Goal: Check status: Check status

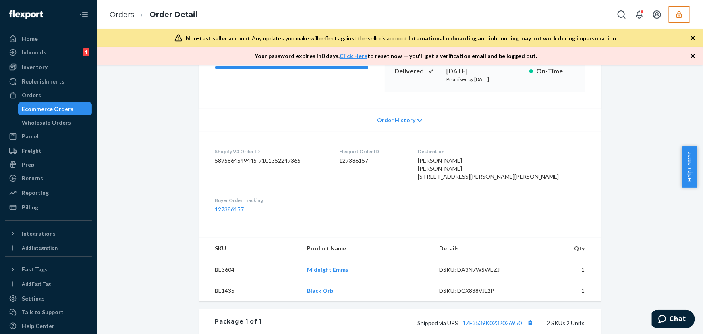
scroll to position [146, 0]
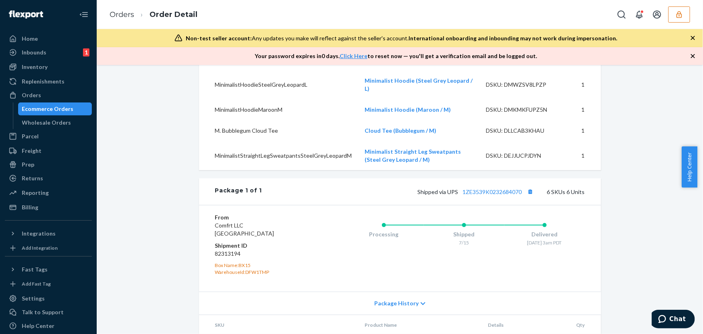
scroll to position [464, 0]
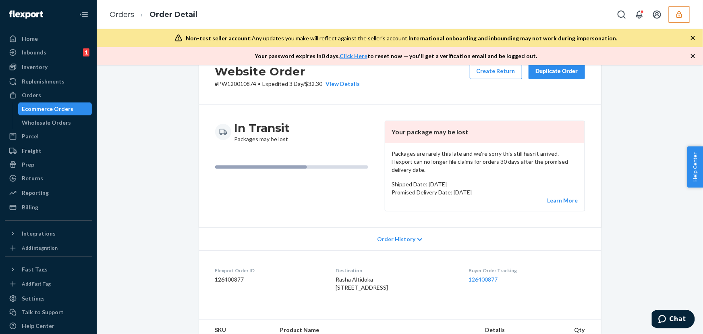
scroll to position [73, 0]
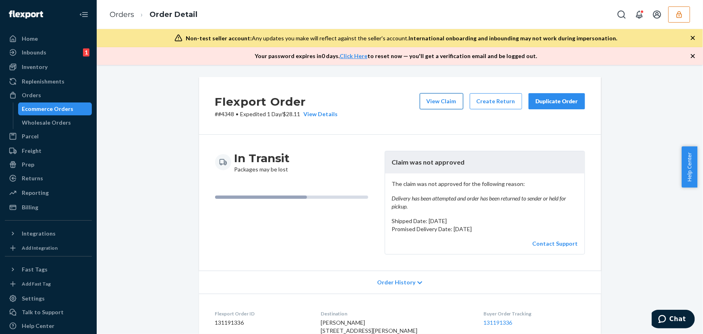
click at [438, 100] on button "View Claim" at bounding box center [442, 101] width 44 height 16
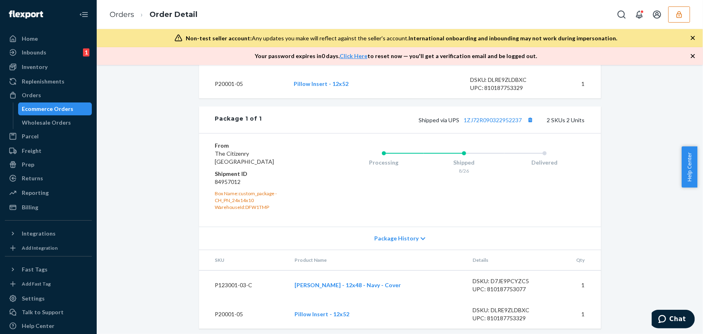
scroll to position [350, 0]
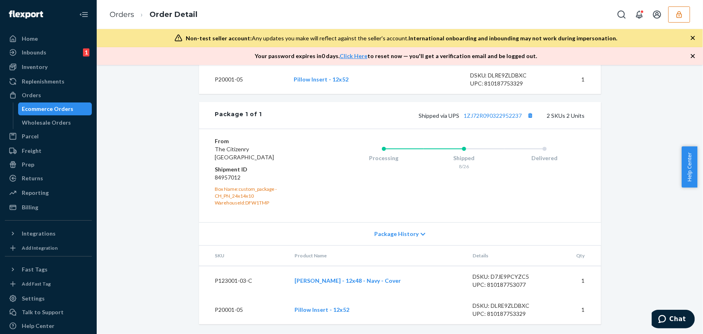
drag, startPoint x: 288, startPoint y: 279, endPoint x: 407, endPoint y: 281, distance: 118.9
click at [407, 281] on td "Isidora Lumbar Pillow - 12x48 - Navy - Cover" at bounding box center [378, 280] width 178 height 29
copy link "Isidora Lumbar Pillow - 12x48 - Navy - Cover"
drag, startPoint x: 291, startPoint y: 312, endPoint x: 384, endPoint y: 234, distance: 121.6
click at [357, 311] on tr "P20001-05 Pillow Insert - 12x52 DSKU: DLRE9ZLDBXC UPC: 810187753329 1" at bounding box center [400, 309] width 402 height 29
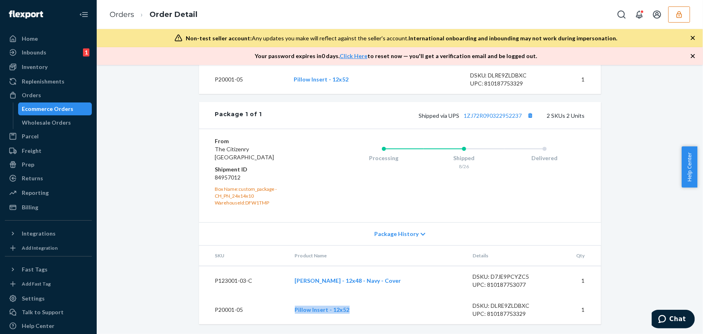
copy tr "Pillow Insert - 12x52"
click at [289, 274] on td "Isidora Lumbar Pillow - 12x48 - Navy - Cover" at bounding box center [378, 280] width 178 height 29
drag, startPoint x: 284, startPoint y: 278, endPoint x: 469, endPoint y: 52, distance: 291.8
click at [409, 277] on tr "P123001-03-C Isidora Lumbar Pillow - 12x48 - Navy - Cover DSKU: D7JE9PCYZC5 UPC…" at bounding box center [400, 280] width 402 height 29
copy tr "Isidora Lumbar Pillow - 12x48 - Navy - Cover"
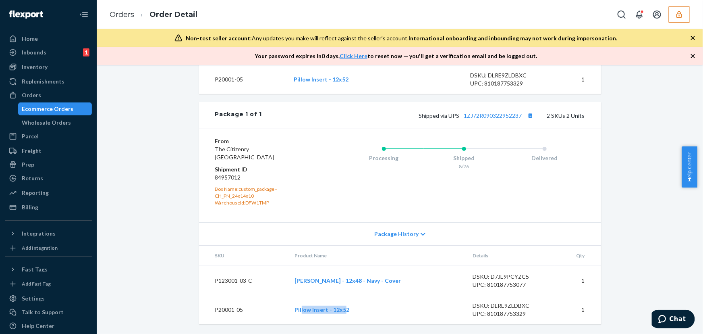
drag, startPoint x: 297, startPoint y: 318, endPoint x: 322, endPoint y: 315, distance: 25.5
click at [342, 316] on td "Pillow Insert - 12x52" at bounding box center [378, 309] width 178 height 29
drag, startPoint x: 282, startPoint y: 311, endPoint x: 366, endPoint y: 304, distance: 84.2
click at [350, 312] on tr "P20001-05 Pillow Insert - 12x52 DSKU: DLRE9ZLDBXC UPC: 810187753329 1" at bounding box center [400, 309] width 402 height 29
copy tr "Pillow Insert - 12x52"
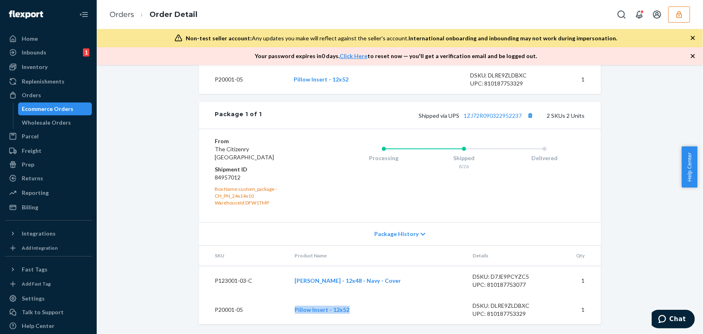
click at [289, 305] on td "Pillow Insert - 12x52" at bounding box center [378, 309] width 178 height 29
drag, startPoint x: 274, startPoint y: 299, endPoint x: 350, endPoint y: 307, distance: 76.2
click at [350, 307] on tr "P20001-05 Pillow Insert - 12x52 DSKU: DLRE9ZLDBXC UPC: 810187753329 1" at bounding box center [400, 309] width 402 height 29
copy tr "Pillow Insert - 12x52"
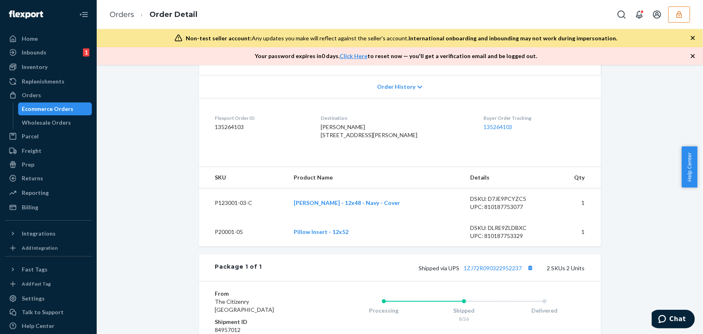
scroll to position [167, 0]
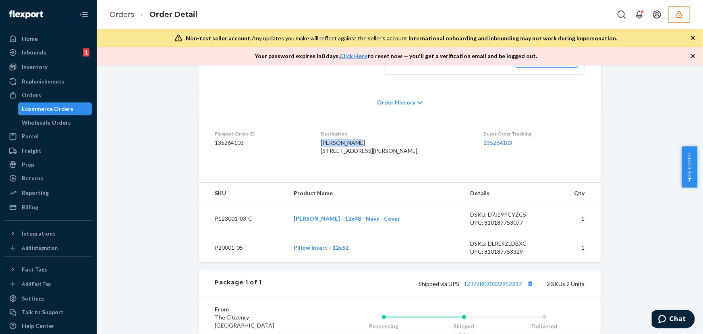
drag, startPoint x: 326, startPoint y: 143, endPoint x: 396, endPoint y: 4, distance: 155.5
click at [367, 141] on dl "Flexport Order ID 135264103 Destination andie archer 412 E Marina Crest Ln Whit…" at bounding box center [400, 144] width 402 height 60
copy span "andie archer"
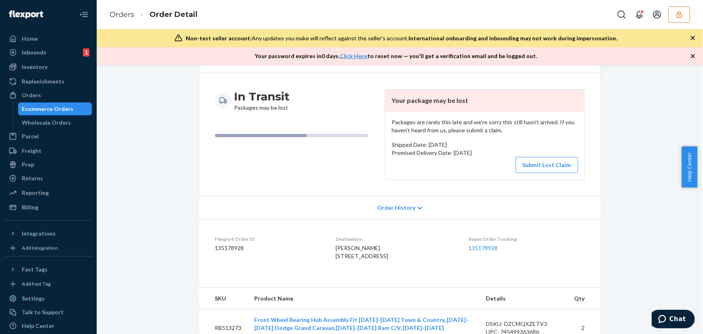
scroll to position [146, 0]
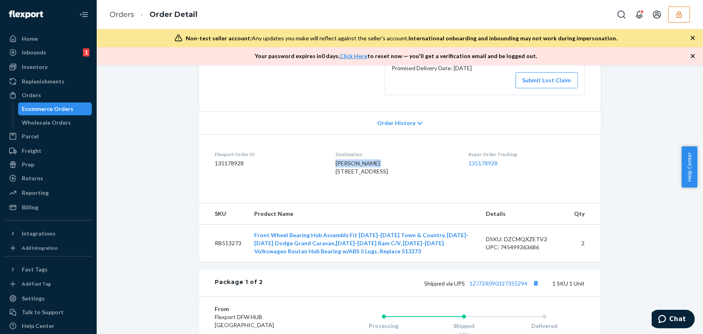
drag, startPoint x: 335, startPoint y: 164, endPoint x: 399, endPoint y: 142, distance: 67.3
click at [380, 162] on div "Jose L Moncada 21646 River Rd Monticello, IA 52310-7987 US" at bounding box center [396, 167] width 120 height 16
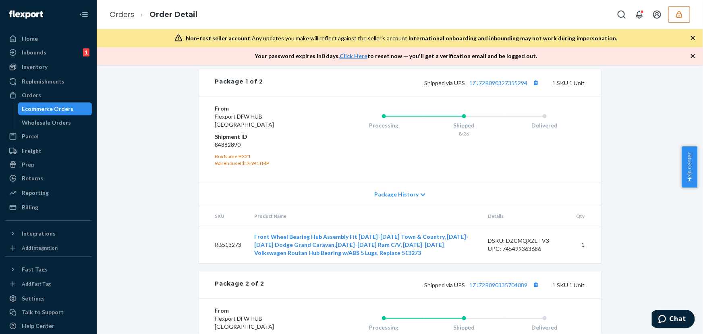
scroll to position [403, 0]
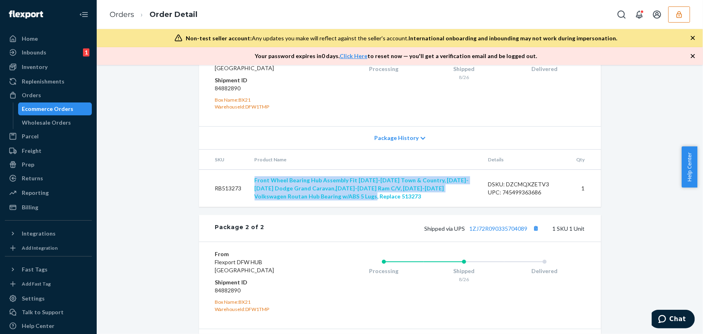
drag, startPoint x: 253, startPoint y: 189, endPoint x: 397, endPoint y: 193, distance: 143.1
click at [359, 207] on td "Front Wheel Bearing Hub Assembly Fit 2008-2016 Town & Country, 2008-2016 Dodge …" at bounding box center [364, 188] width 233 height 37
copy link "Front Wheel Bearing Hub Assembly Fit 2008-2016 Town & Country, 2008-2016 Dodge …"
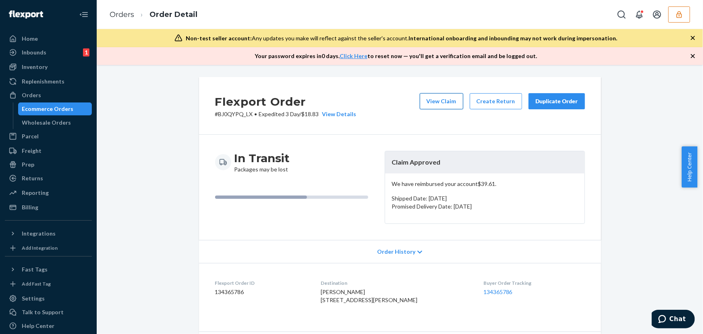
click at [441, 100] on button "View Claim" at bounding box center [442, 101] width 44 height 16
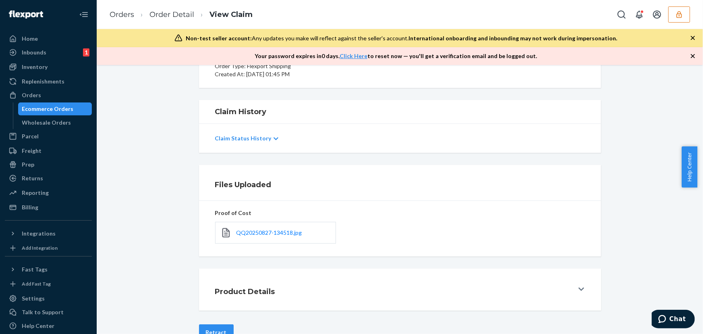
scroll to position [129, 0]
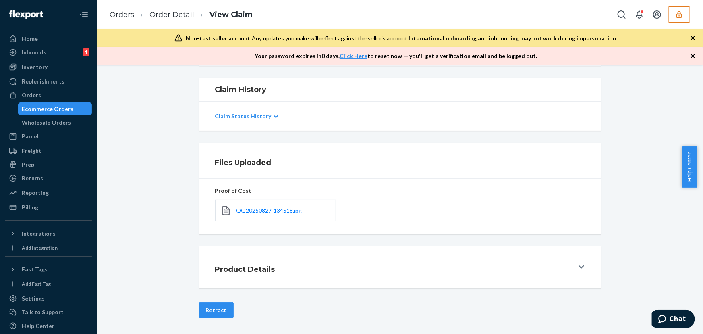
click at [260, 214] on div "QQ20250827-134518.jpg" at bounding box center [275, 210] width 121 height 22
click at [265, 208] on span "QQ20250827-134518.jpg" at bounding box center [270, 210] width 66 height 7
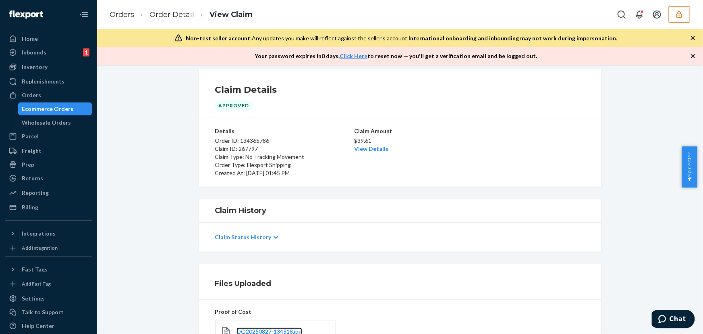
scroll to position [0, 0]
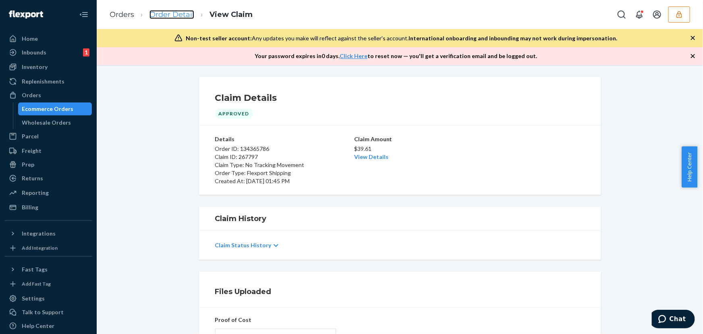
click at [164, 16] on link "Order Detail" at bounding box center [171, 14] width 45 height 9
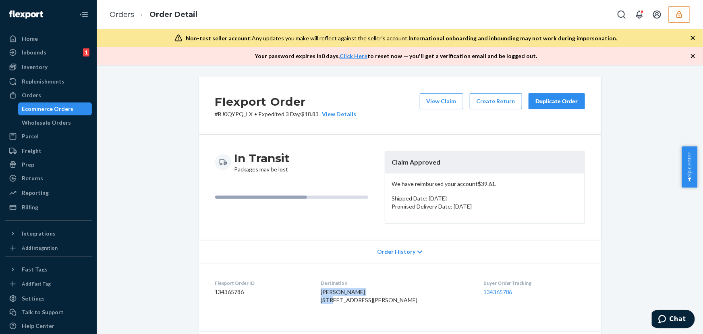
drag, startPoint x: 331, startPoint y: 291, endPoint x: 384, endPoint y: 290, distance: 53.2
click at [383, 291] on span "soukanh chanthavong 12903 S Navaho Dr Olathe, KS 66062-1477 US" at bounding box center [369, 295] width 97 height 15
copy span "soukanh chanthavon"
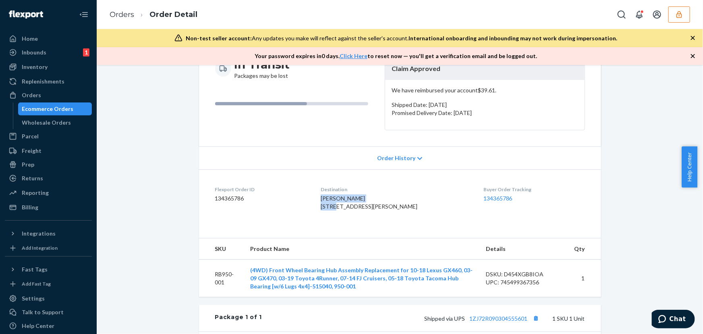
scroll to position [146, 0]
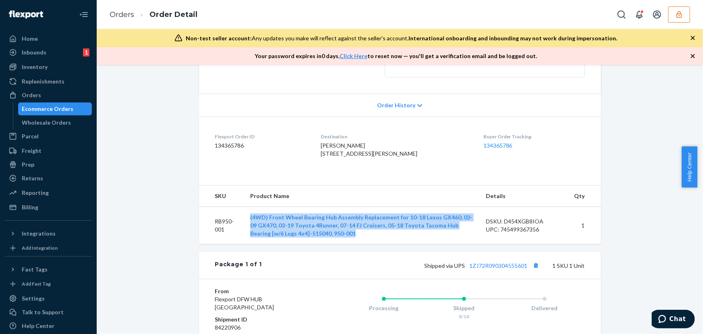
drag, startPoint x: 242, startPoint y: 229, endPoint x: 374, endPoint y: 46, distance: 226.0
click at [341, 244] on td "(4WD) Front Wheel Bearing Hub Assembly Replacement for 10-18 Lexus GX460, 03-09…" at bounding box center [362, 224] width 236 height 37
copy link "(4WD) Front Wheel Bearing Hub Assembly Replacement for 10-18 Lexus GX460, 03-09…"
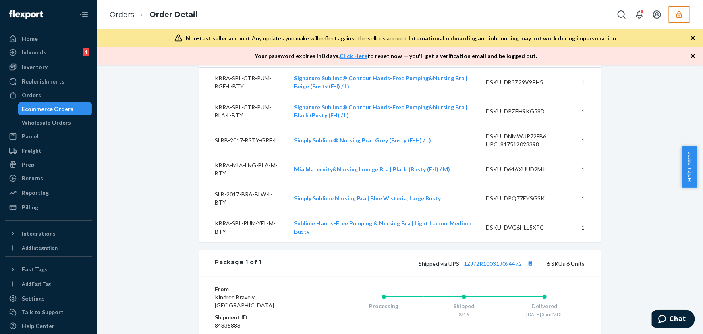
scroll to position [189, 0]
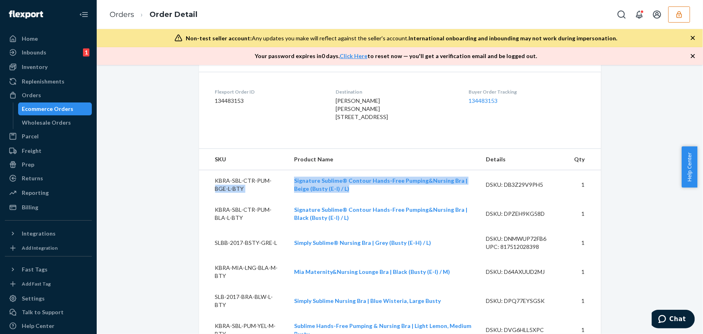
drag, startPoint x: 286, startPoint y: 194, endPoint x: 377, endPoint y: 208, distance: 92.2
click at [359, 199] on tr "KBRA-SBL-CTR-PUM-BGE-L-BTY Signature Sublime® Contour Hands-Free Pumping&Nursin…" at bounding box center [400, 184] width 402 height 29
click at [377, 199] on td "Signature Sublime® Contour Hands-Free Pumping&Nursing Bra | Beige (Busty (E-I) …" at bounding box center [384, 184] width 192 height 29
drag, startPoint x: 362, startPoint y: 210, endPoint x: 292, endPoint y: 192, distance: 72.3
click at [291, 193] on td "Signature Sublime® Contour Hands-Free Pumping&Nursing Bra | Beige (Busty (E-I) …" at bounding box center [384, 184] width 192 height 29
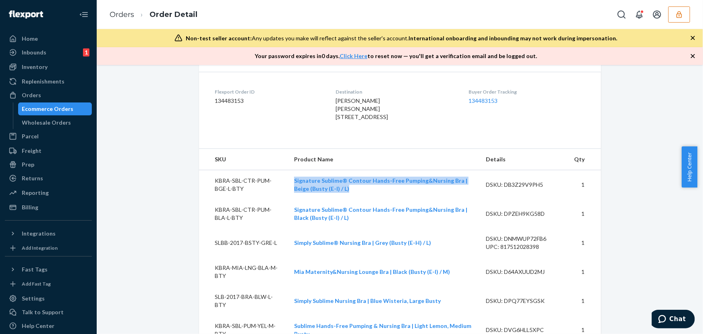
copy link "Signature Sublime® Contour Hands-Free Pumping&Nursing Bra | Beige (Busty (E-I) …"
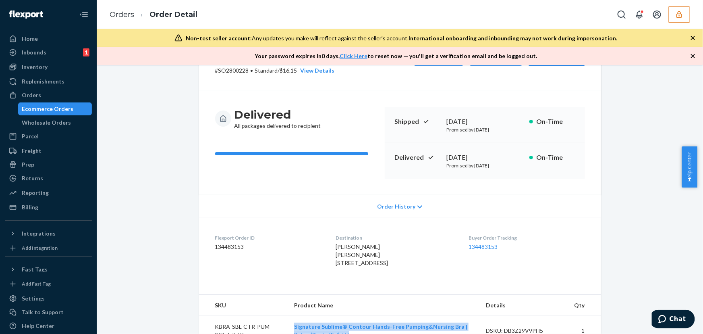
scroll to position [43, 0]
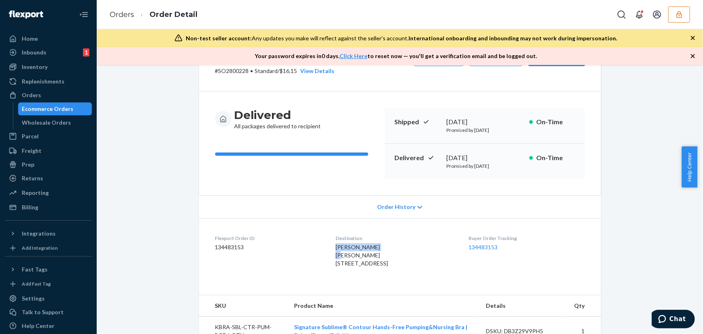
drag, startPoint x: 334, startPoint y: 245, endPoint x: 362, endPoint y: 120, distance: 127.3
click at [376, 243] on dl "Flexport Order ID 134483153 Destination Cayla Zandbergen Cayla Zandbergen 12916…" at bounding box center [400, 252] width 402 height 69
copy span "Cayla Zandbergen"
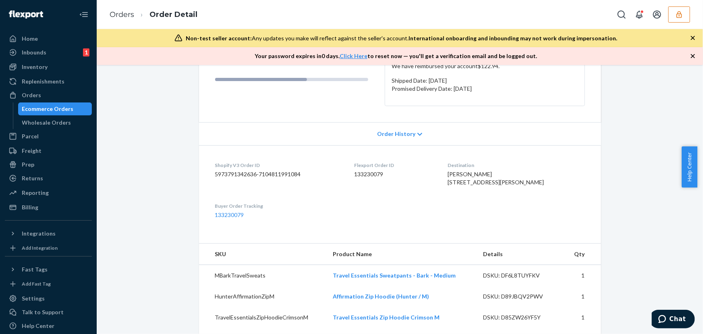
scroll to position [16, 0]
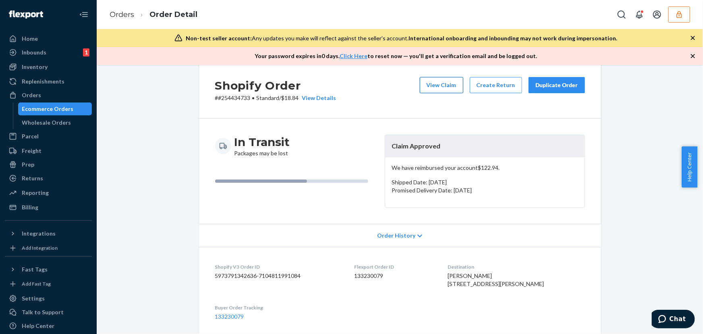
click at [436, 85] on button "View Claim" at bounding box center [442, 85] width 44 height 16
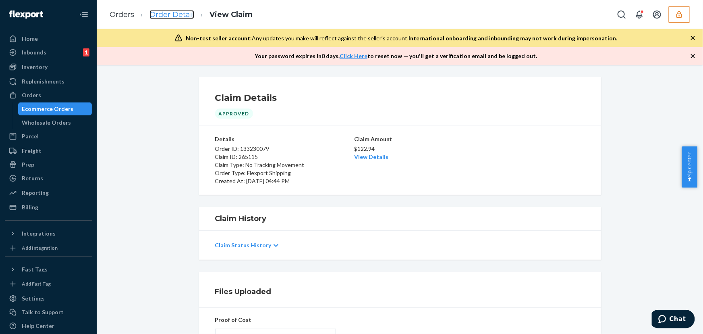
click at [181, 13] on link "Order Detail" at bounding box center [171, 14] width 45 height 9
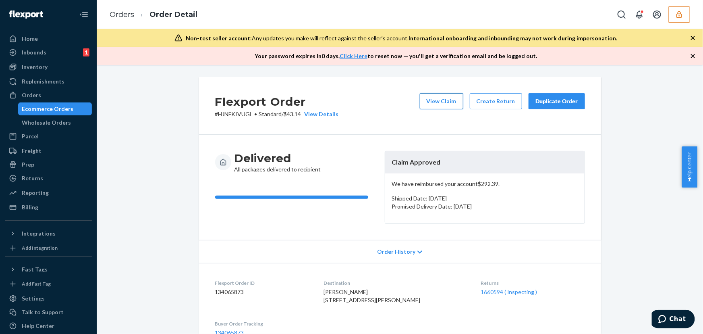
click at [437, 99] on button "View Claim" at bounding box center [442, 101] width 44 height 16
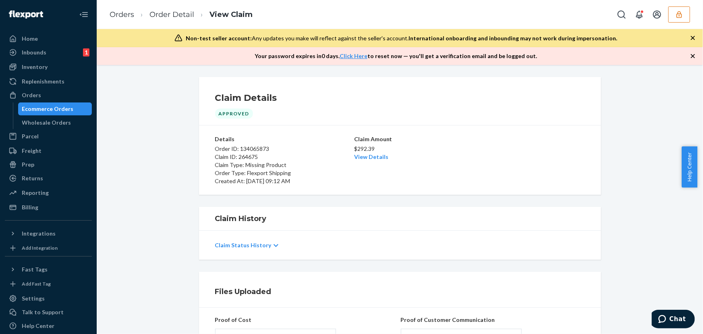
scroll to position [110, 0]
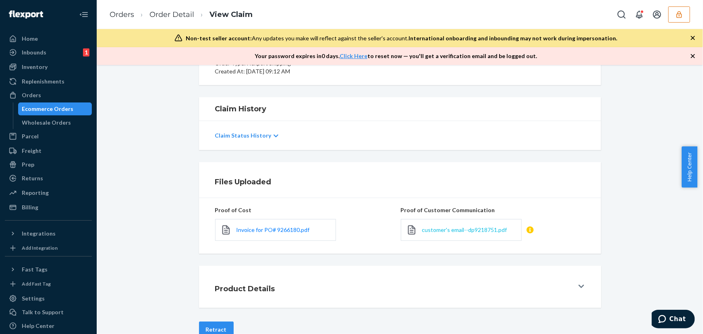
click at [431, 229] on span "customer's email--dp9218751.pdf" at bounding box center [464, 229] width 85 height 7
click at [173, 15] on link "Order Detail" at bounding box center [171, 14] width 45 height 9
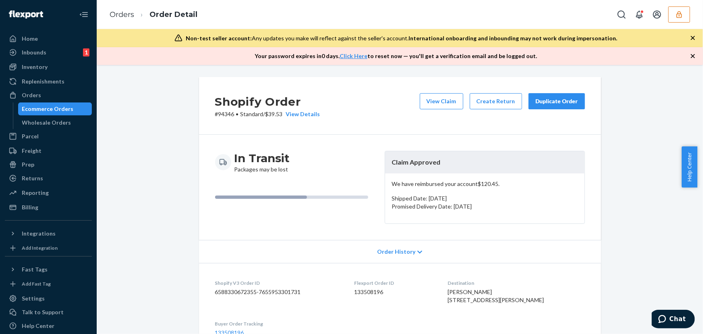
scroll to position [490, 0]
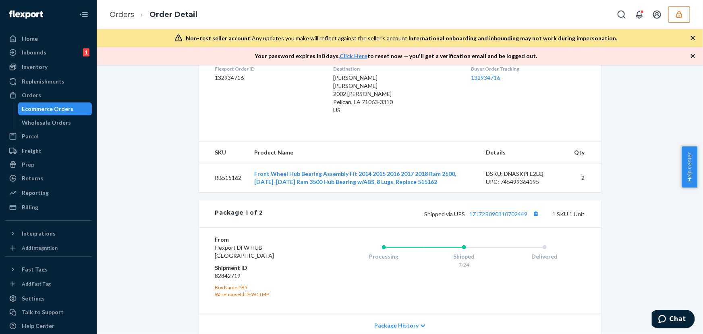
scroll to position [165, 0]
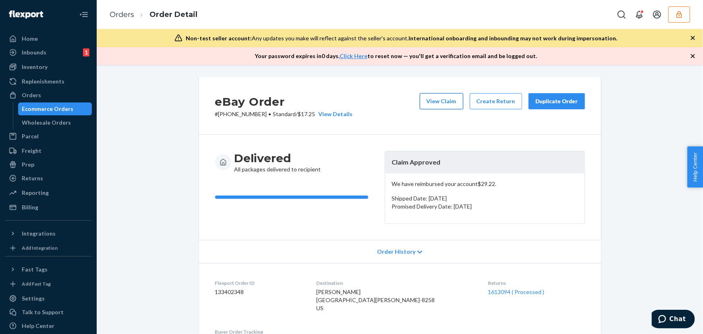
click at [444, 98] on button "View Claim" at bounding box center [442, 101] width 44 height 16
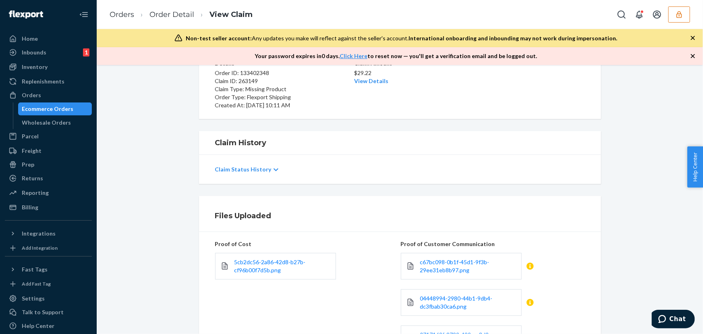
scroll to position [36, 0]
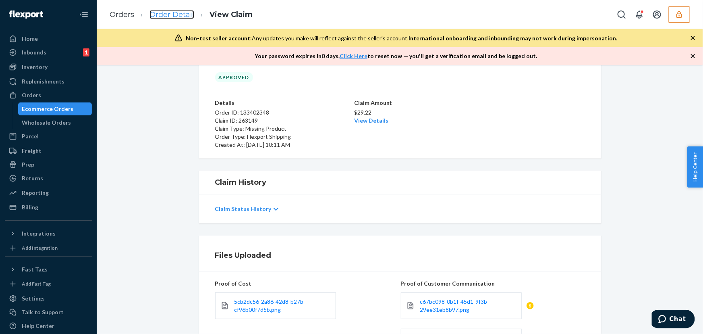
click at [172, 17] on link "Order Detail" at bounding box center [171, 14] width 45 height 9
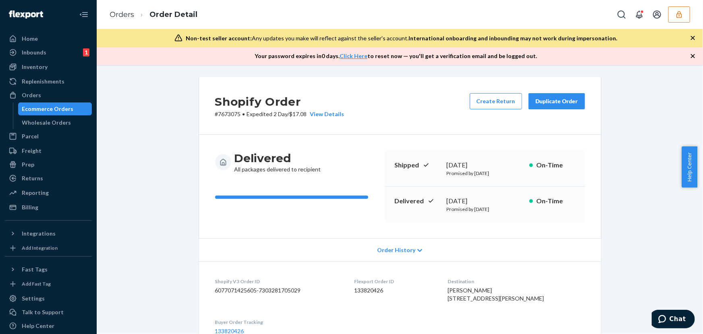
scroll to position [261, 0]
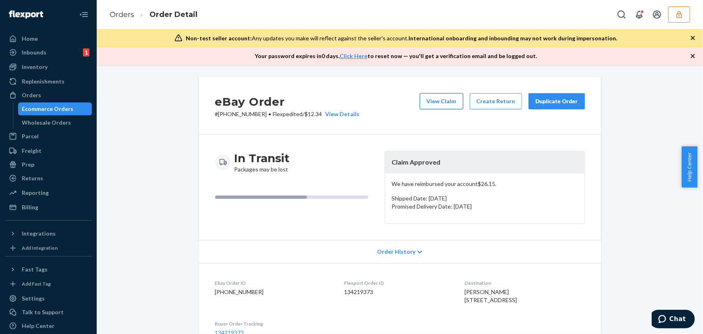
click at [435, 101] on button "View Claim" at bounding box center [442, 101] width 44 height 16
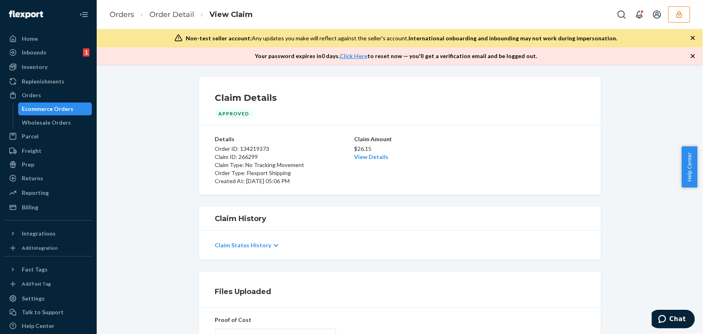
scroll to position [129, 0]
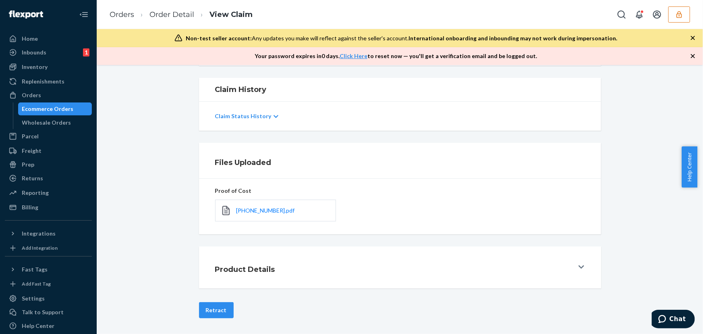
click at [175, 20] on ol "Orders Order Detail View Claim" at bounding box center [181, 15] width 156 height 24
click at [176, 14] on link "Order Detail" at bounding box center [171, 14] width 45 height 9
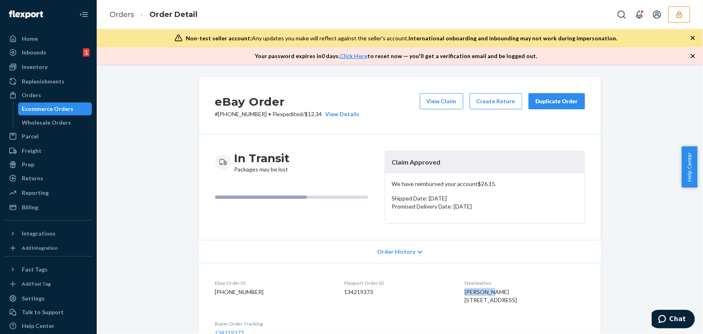
drag, startPoint x: 441, startPoint y: 295, endPoint x: 473, endPoint y: 291, distance: 32.0
click at [473, 291] on dl "Ebay Order ID 27-13415-74708 Flexport Order ID 134219373 Destination Jay Urban …" at bounding box center [400, 308] width 402 height 90
copy span "Jay Urban"
click at [452, 97] on button "View Claim" at bounding box center [442, 101] width 44 height 16
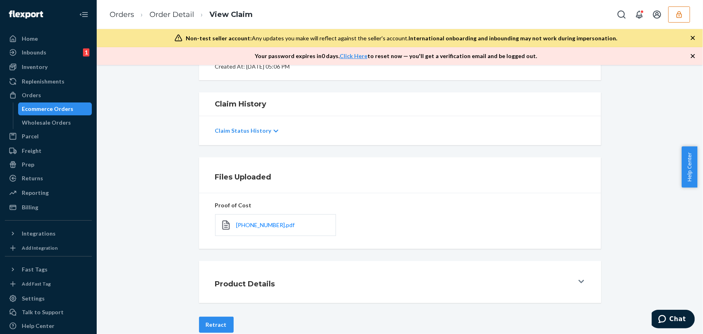
scroll to position [129, 0]
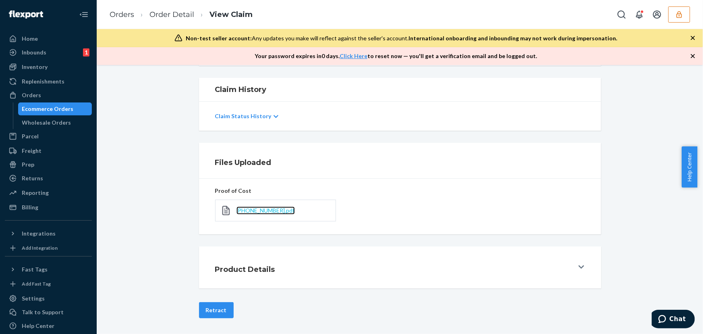
click at [253, 210] on span "27-13415-74708.pdf" at bounding box center [266, 210] width 58 height 7
click at [166, 16] on link "Order Detail" at bounding box center [171, 14] width 45 height 9
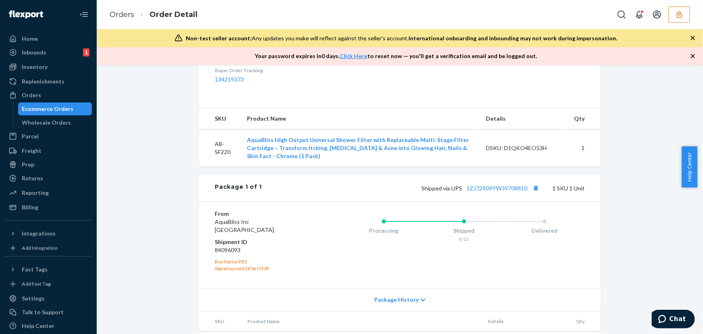
scroll to position [256, 0]
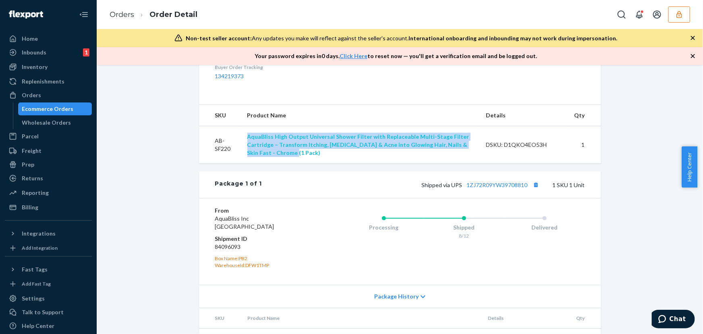
drag, startPoint x: 271, startPoint y: 157, endPoint x: 314, endPoint y: 154, distance: 43.2
click at [298, 164] on td "AquaBliss High Output Universal Shower Filter with Replaceable Multi-Stage Filt…" at bounding box center [360, 144] width 239 height 37
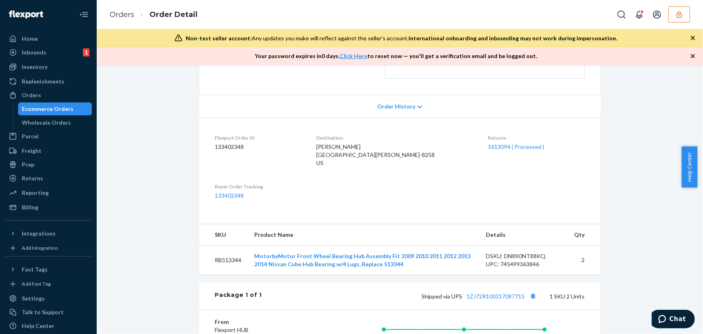
scroll to position [146, 0]
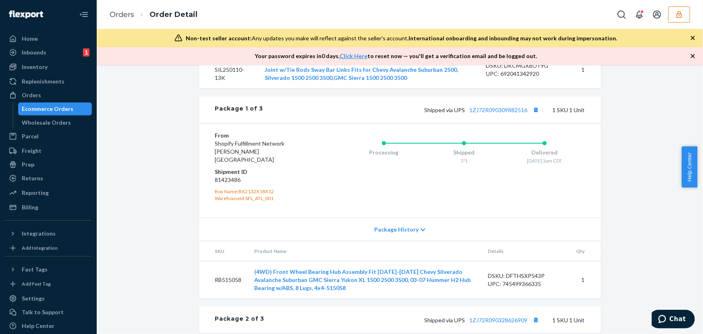
scroll to position [669, 0]
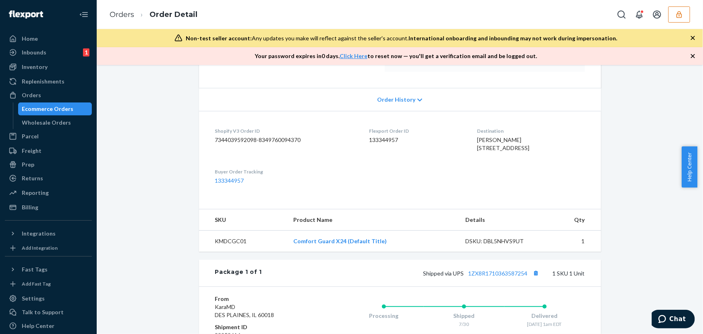
scroll to position [183, 0]
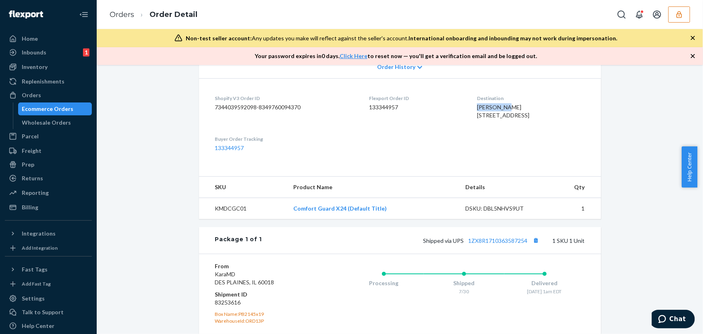
drag, startPoint x: 475, startPoint y: 104, endPoint x: 500, endPoint y: 102, distance: 25.9
click at [500, 102] on dl "Shopify V3 Order ID 7344039592098-8349760094370 Flexport Order ID 133344957 Des…" at bounding box center [400, 123] width 402 height 90
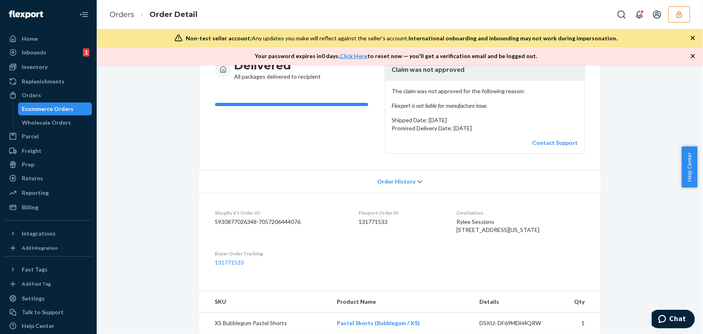
scroll to position [13, 0]
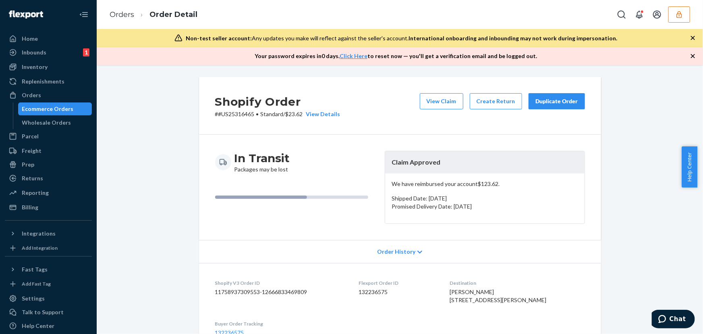
click at [326, 157] on div "In Transit Packages may be lost" at bounding box center [296, 162] width 163 height 23
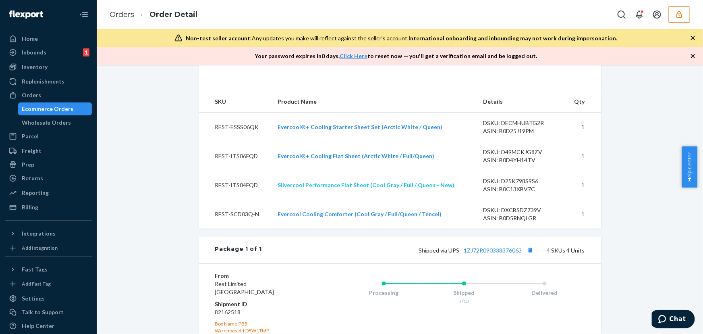
scroll to position [330, 0]
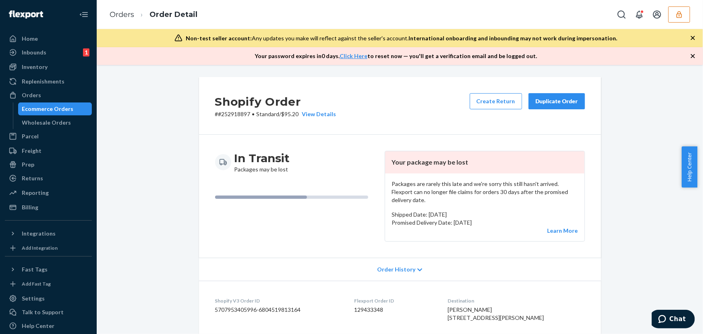
click at [363, 104] on div "Shopify Order # #252918897 • Standard / $95.20 View Details Create Return Dupli…" at bounding box center [400, 106] width 402 height 58
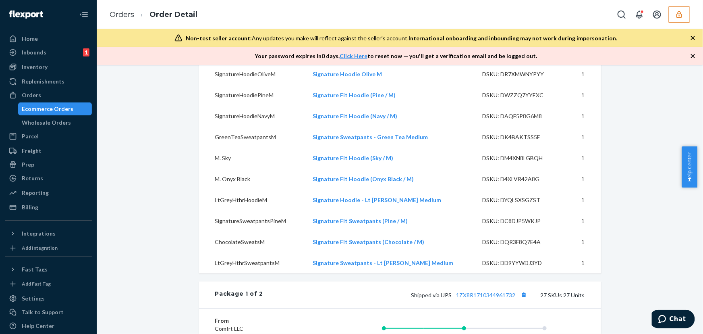
scroll to position [707, 0]
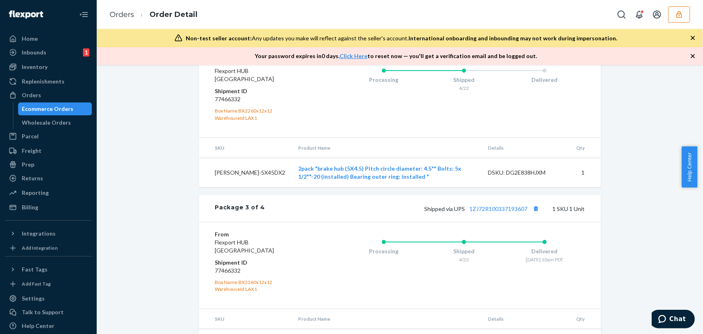
scroll to position [699, 0]
